Goal: Check status: Check status

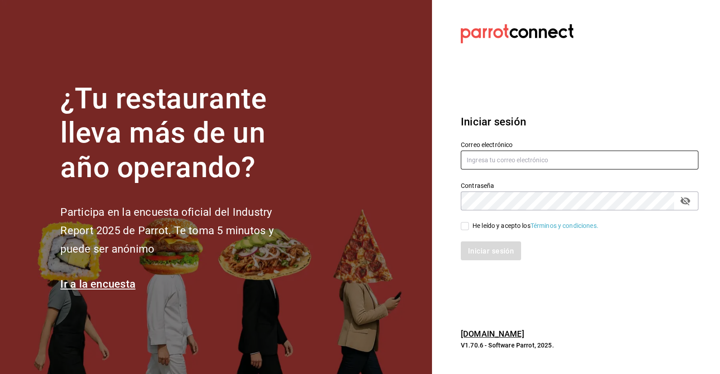
click at [518, 156] on input "text" at bounding box center [580, 160] width 238 height 19
type input "[EMAIL_ADDRESS][PERSON_NAME][DOMAIN_NAME]"
click at [463, 227] on input "He leído y acepto los Términos y condiciones." at bounding box center [465, 226] width 8 height 8
checkbox input "true"
click at [490, 253] on font "Iniciar sesión" at bounding box center [491, 251] width 46 height 9
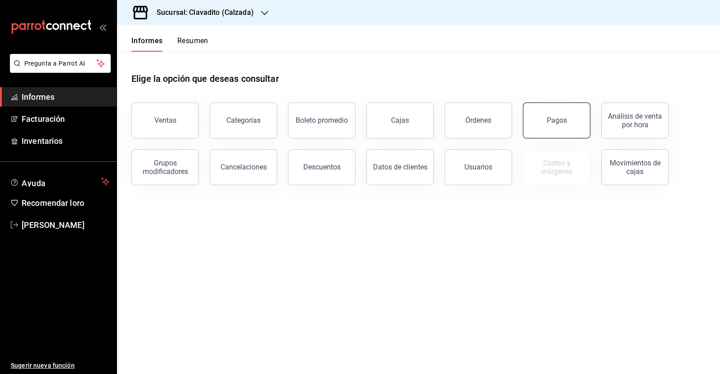
click at [541, 124] on button "Pagos" at bounding box center [557, 121] width 68 height 36
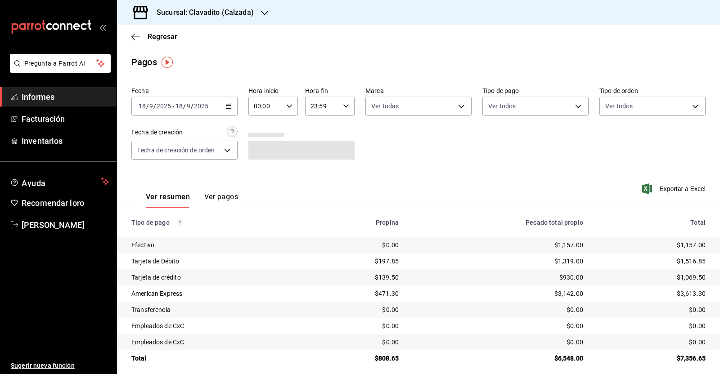
click at [229, 108] on icon "button" at bounding box center [228, 106] width 6 height 6
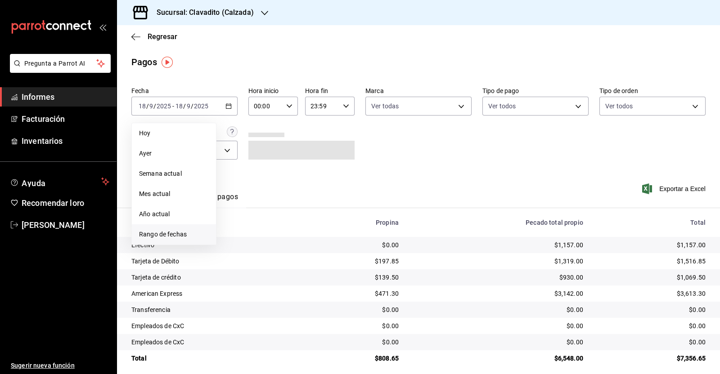
click at [169, 234] on font "Rango de fechas" at bounding box center [163, 234] width 48 height 7
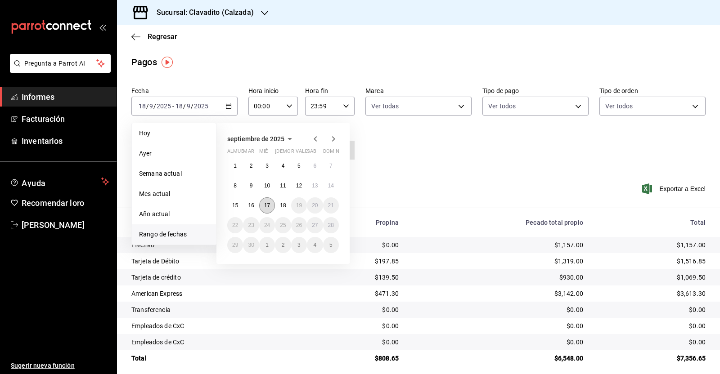
click at [261, 207] on button "17" at bounding box center [267, 206] width 16 height 16
click at [281, 204] on font "18" at bounding box center [283, 206] width 6 height 6
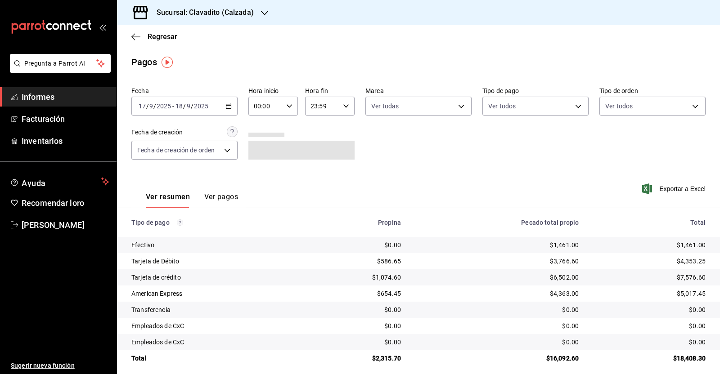
click at [288, 107] on icon "button" at bounding box center [289, 106] width 6 height 6
click at [258, 184] on font "05" at bounding box center [258, 181] width 7 height 7
type input "05:00"
click at [338, 109] on div at bounding box center [360, 187] width 720 height 374
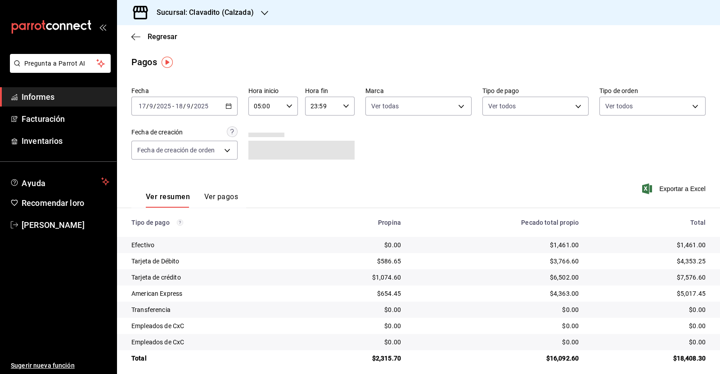
click at [343, 108] on icon "button" at bounding box center [346, 106] width 6 height 6
click at [311, 176] on span "05" at bounding box center [315, 177] width 10 height 7
click at [339, 123] on button "00" at bounding box center [339, 129] width 21 height 18
type input "05:00"
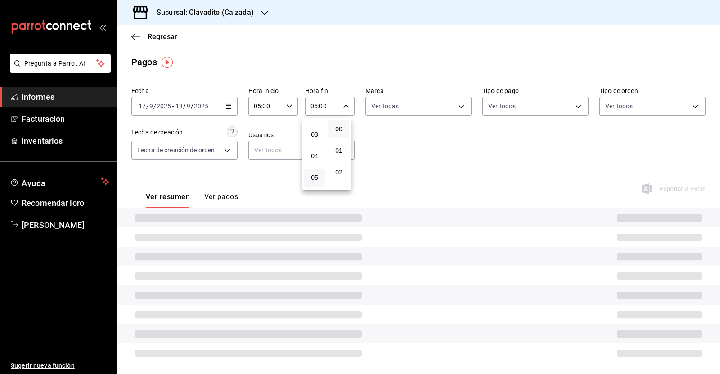
click at [440, 149] on div at bounding box center [360, 187] width 720 height 374
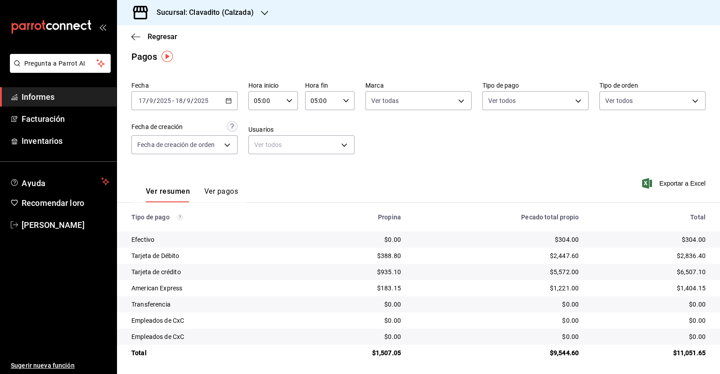
scroll to position [7, 0]
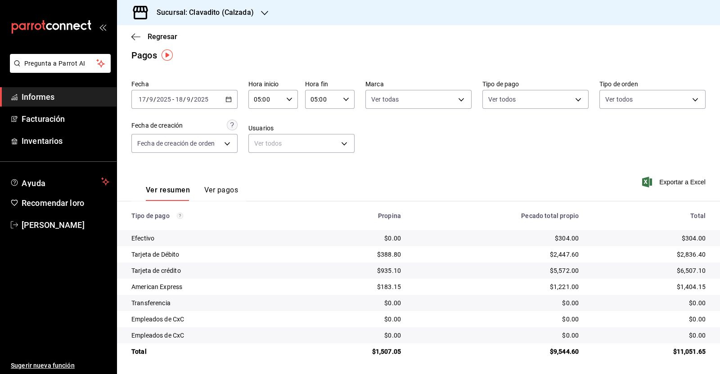
click at [255, 12] on div "Sucursal: Clavadito (Calzada)" at bounding box center [198, 12] width 148 height 25
click at [160, 77] on font "Cuerno (Calzada)" at bounding box center [149, 79] width 50 height 7
click at [138, 38] on icon "button" at bounding box center [135, 37] width 9 height 8
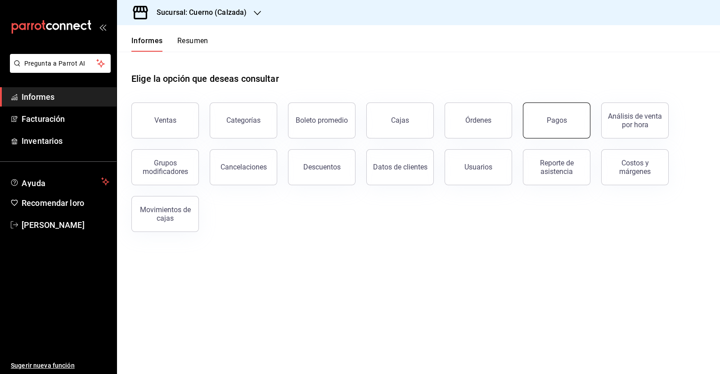
click at [556, 123] on font "Pagos" at bounding box center [557, 120] width 20 height 9
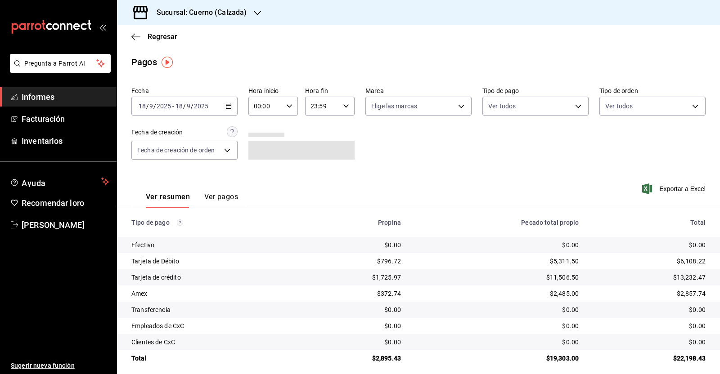
click at [225, 107] on icon "button" at bounding box center [228, 106] width 6 height 6
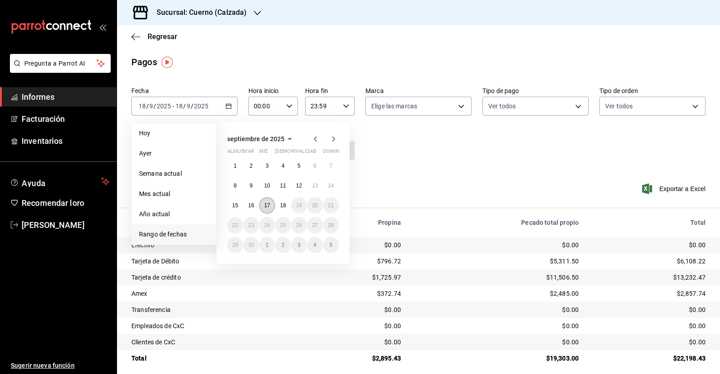
click at [263, 201] on button "17" at bounding box center [267, 206] width 16 height 16
click at [285, 203] on font "18" at bounding box center [283, 206] width 6 height 6
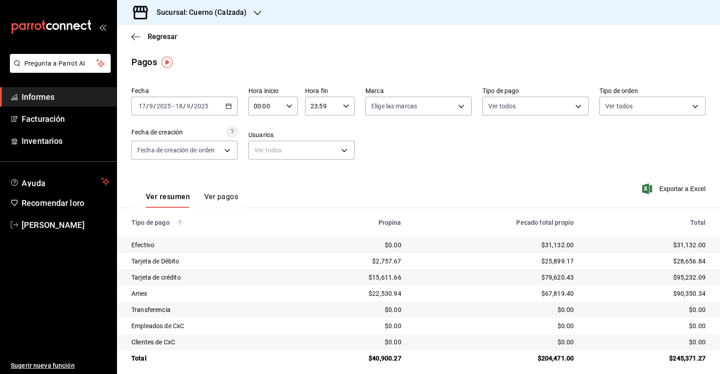
click at [287, 106] on icon "button" at bounding box center [289, 106] width 6 height 6
click at [257, 177] on button "05" at bounding box center [258, 181] width 21 height 18
type input "05:00"
click at [343, 106] on div at bounding box center [360, 187] width 720 height 374
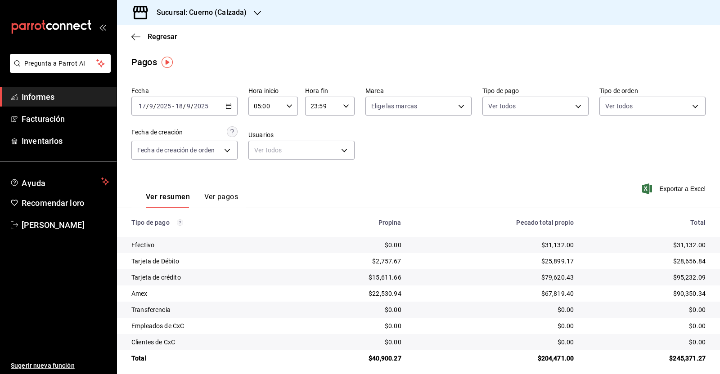
click at [343, 107] on \(Stroke\) "button" at bounding box center [345, 105] width 5 height 3
click at [312, 119] on font "05" at bounding box center [314, 121] width 7 height 7
click at [342, 128] on font "00" at bounding box center [338, 129] width 7 height 7
type input "05:00"
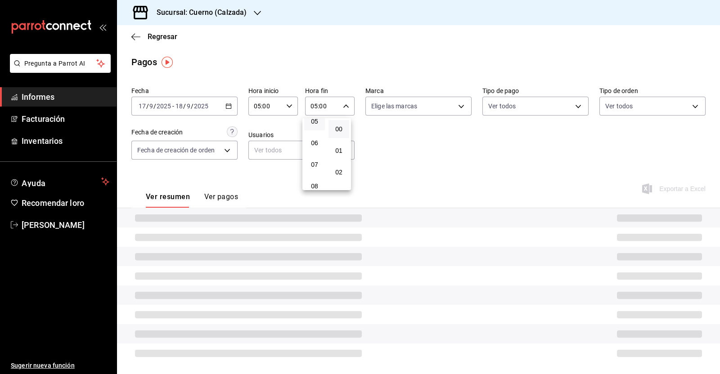
click at [434, 152] on div at bounding box center [360, 187] width 720 height 374
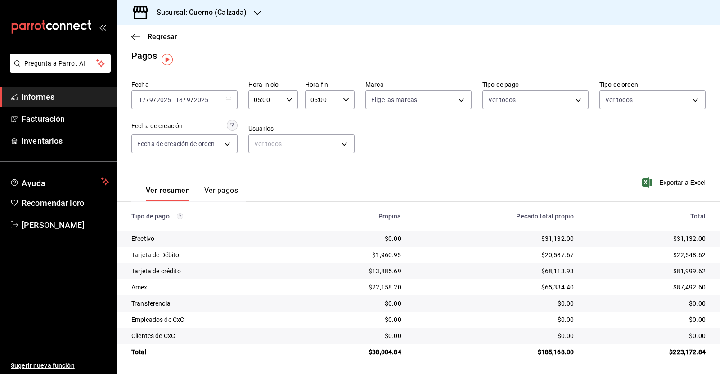
scroll to position [7, 0]
